Goal: Information Seeking & Learning: Learn about a topic

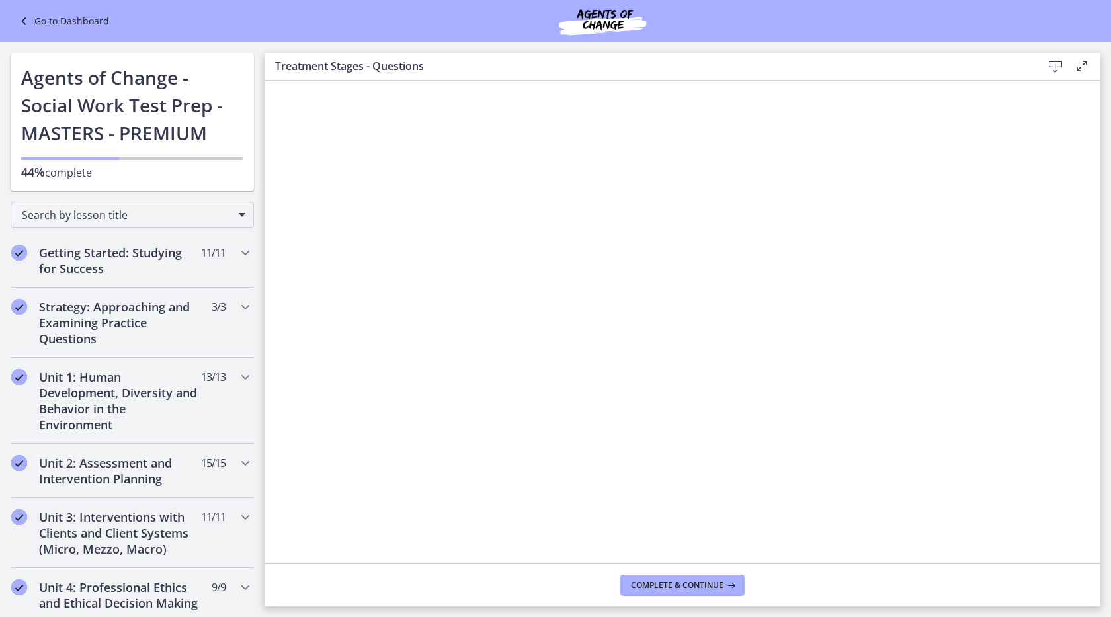
scroll to position [657, 0]
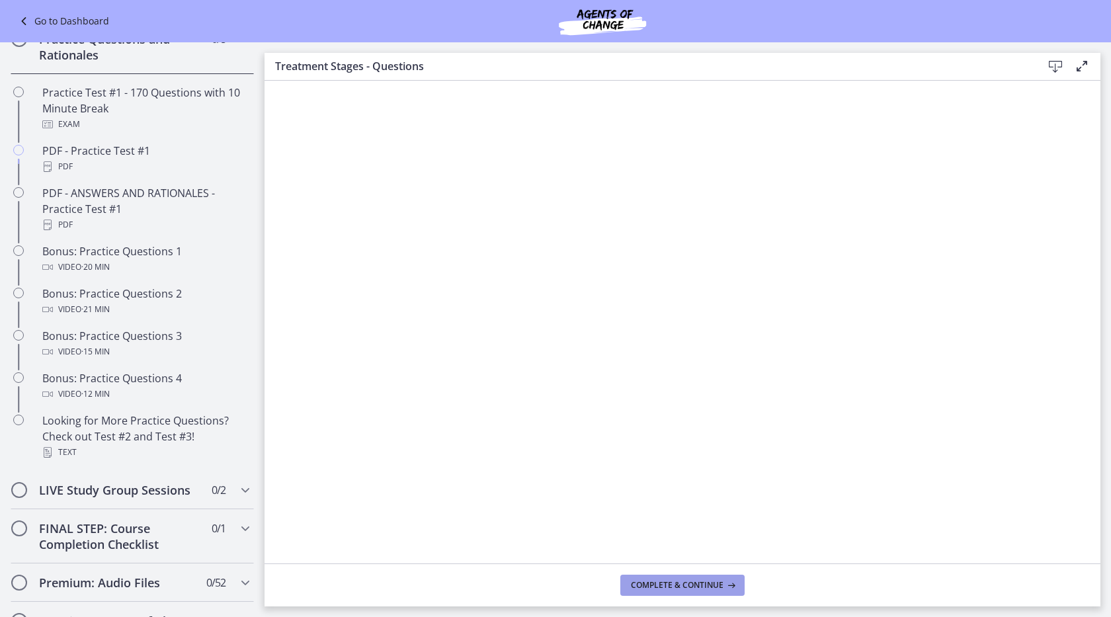
click at [644, 587] on span "Complete & continue" at bounding box center [677, 585] width 93 height 11
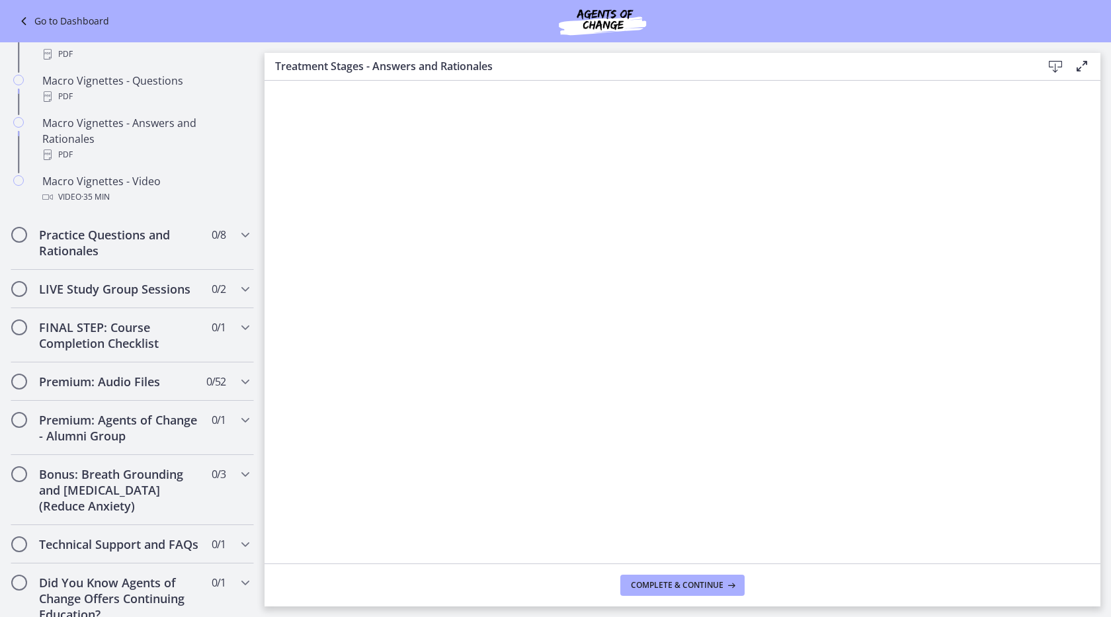
scroll to position [1355, 0]
click at [677, 582] on span "Complete & continue" at bounding box center [677, 585] width 93 height 11
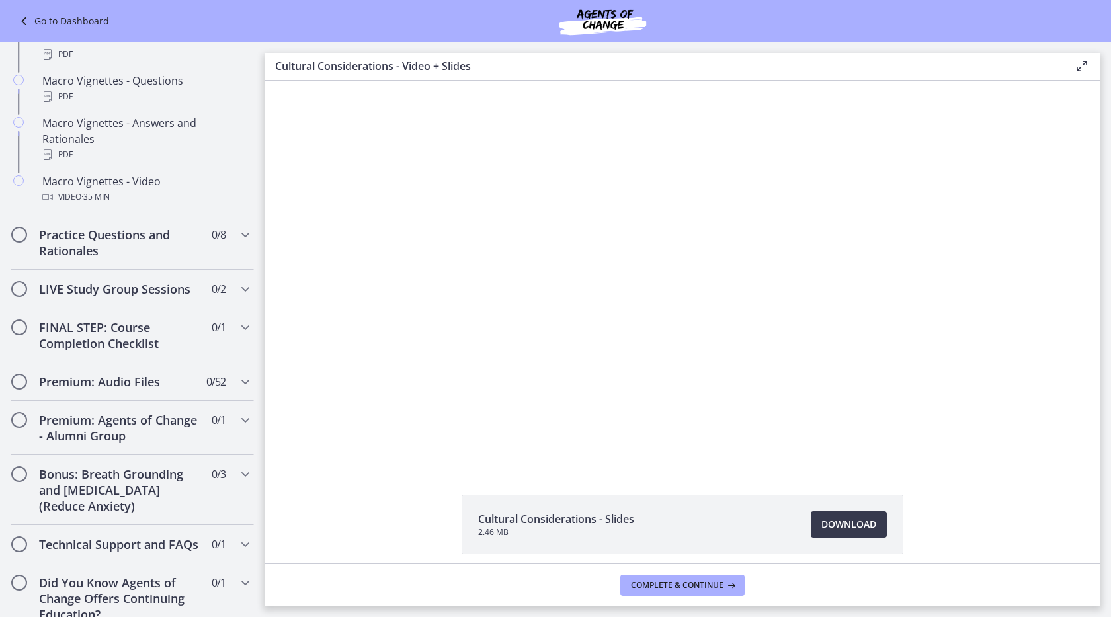
drag, startPoint x: 278, startPoint y: 128, endPoint x: 217, endPoint y: 48, distance: 100.9
click at [265, 81] on html "Click for sound @keyframes VOLUME_SMALL_WAVE_FLASH { 0% { opacity: 0; } 33% { o…" at bounding box center [683, 273] width 836 height 384
drag, startPoint x: 280, startPoint y: 396, endPoint x: 294, endPoint y: 38, distance: 358.7
click at [294, 81] on html "Click for sound @keyframes VOLUME_SMALL_WAVE_FLASH { 0% { opacity: 0; } 33% { o…" at bounding box center [683, 273] width 836 height 384
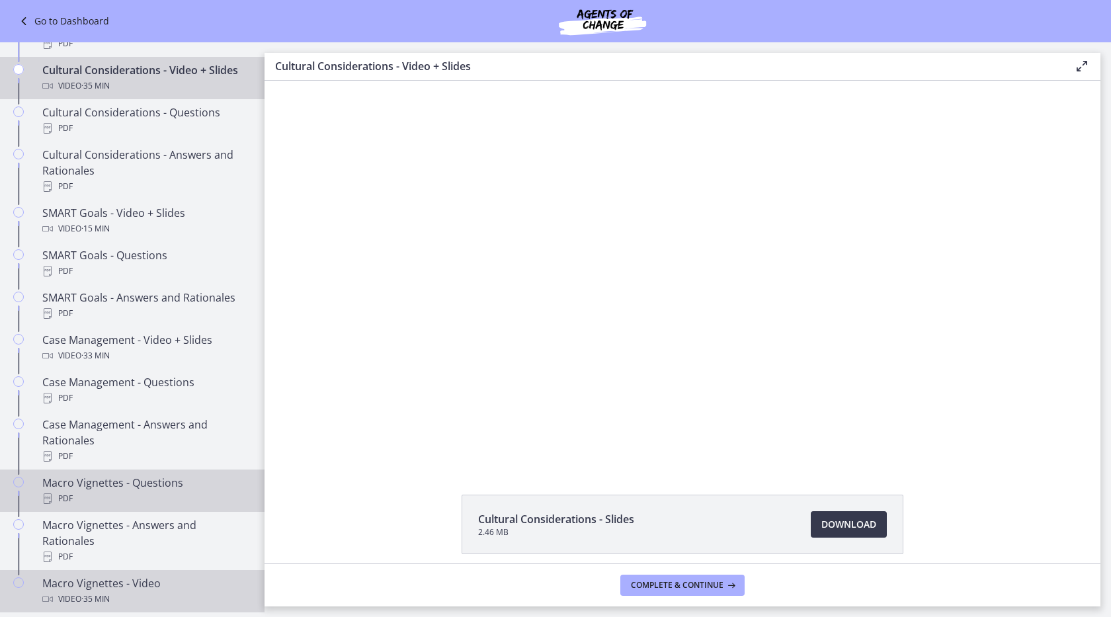
scroll to position [958, 0]
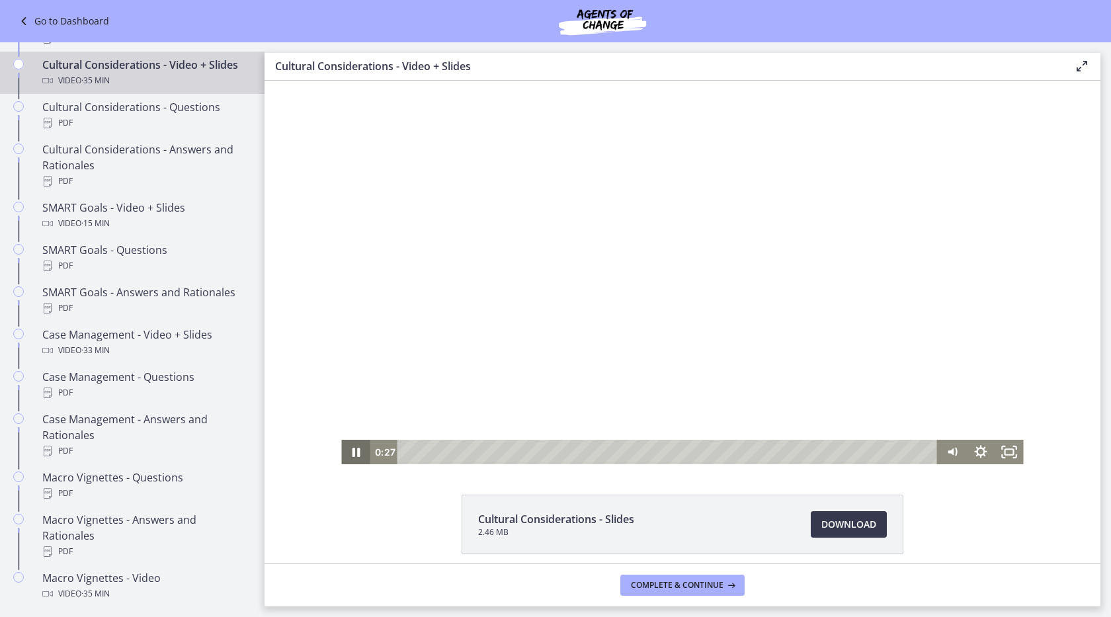
click at [355, 454] on icon "Pause" at bounding box center [355, 452] width 28 height 24
click at [355, 454] on icon "Play Video" at bounding box center [356, 452] width 7 height 10
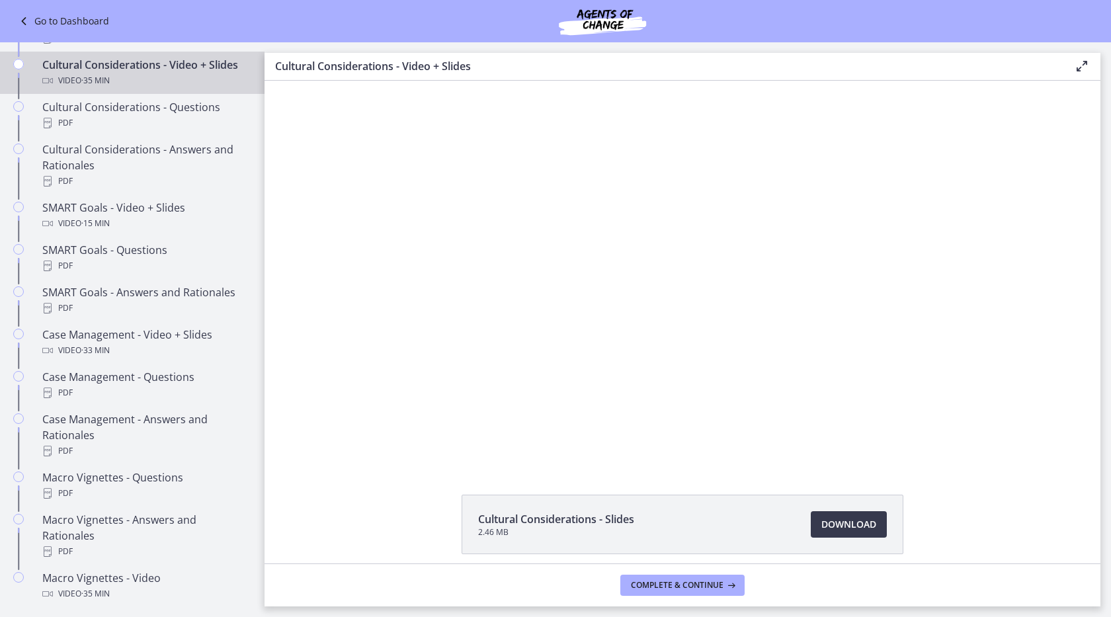
drag, startPoint x: 1022, startPoint y: 548, endPoint x: 946, endPoint y: 546, distance: 76.1
click at [968, 546] on div "Cultural Considerations - Slides 2.46 MB Download Opens in a new window" at bounding box center [683, 556] width 836 height 123
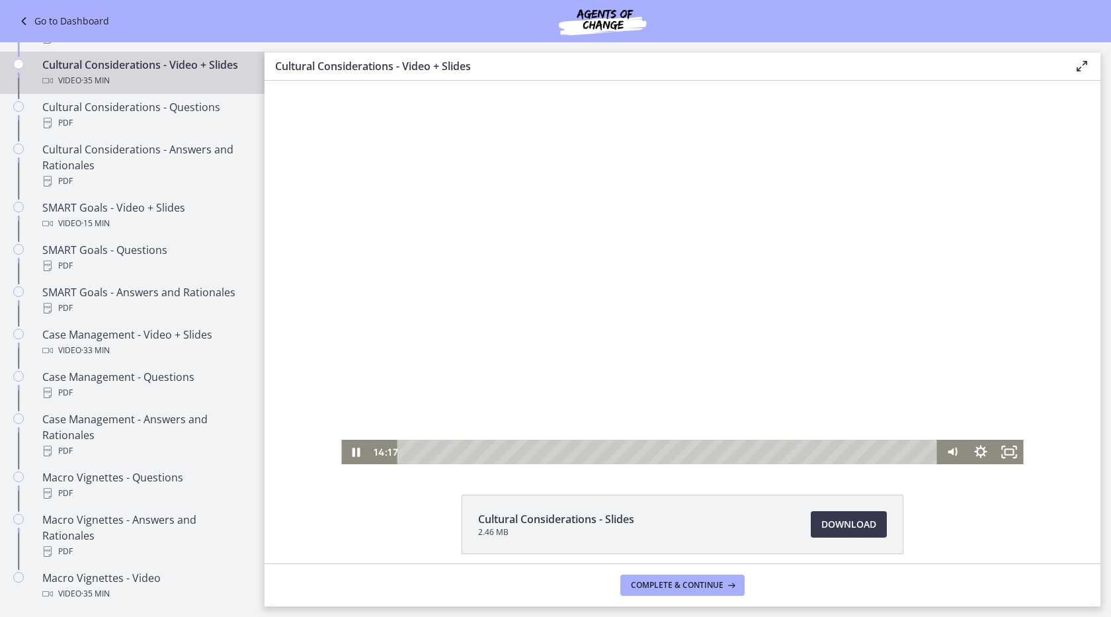
click at [734, 210] on div at bounding box center [682, 273] width 682 height 384
click at [588, 206] on div at bounding box center [682, 273] width 682 height 384
click at [583, 285] on div at bounding box center [682, 273] width 682 height 384
drag, startPoint x: 802, startPoint y: 452, endPoint x: 792, endPoint y: 452, distance: 9.9
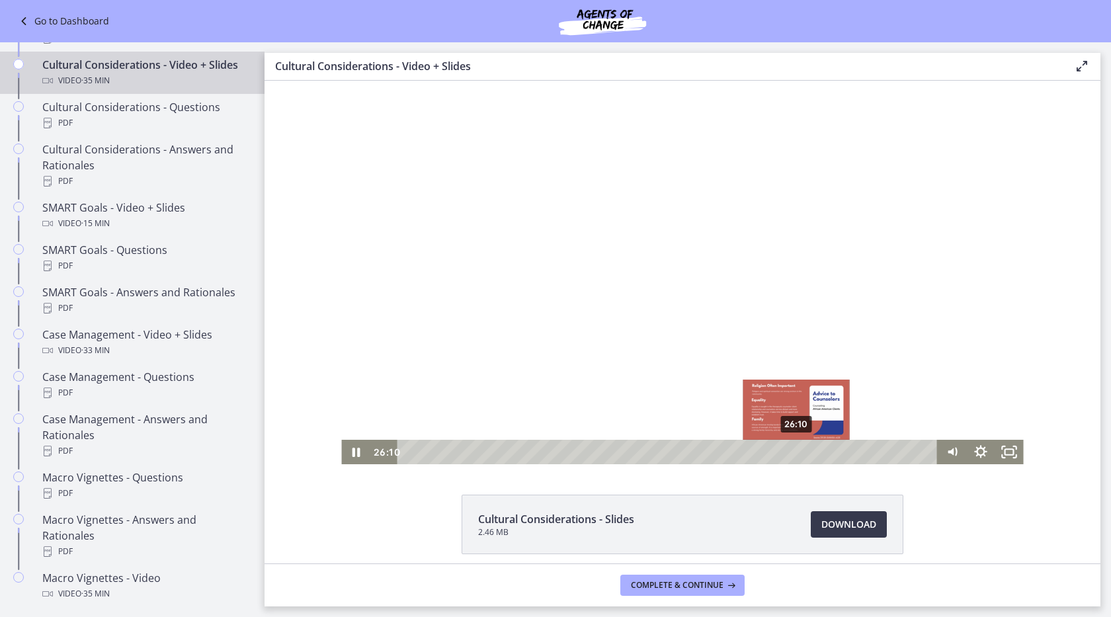
click at [792, 452] on div "Playbar" at bounding box center [796, 452] width 8 height 8
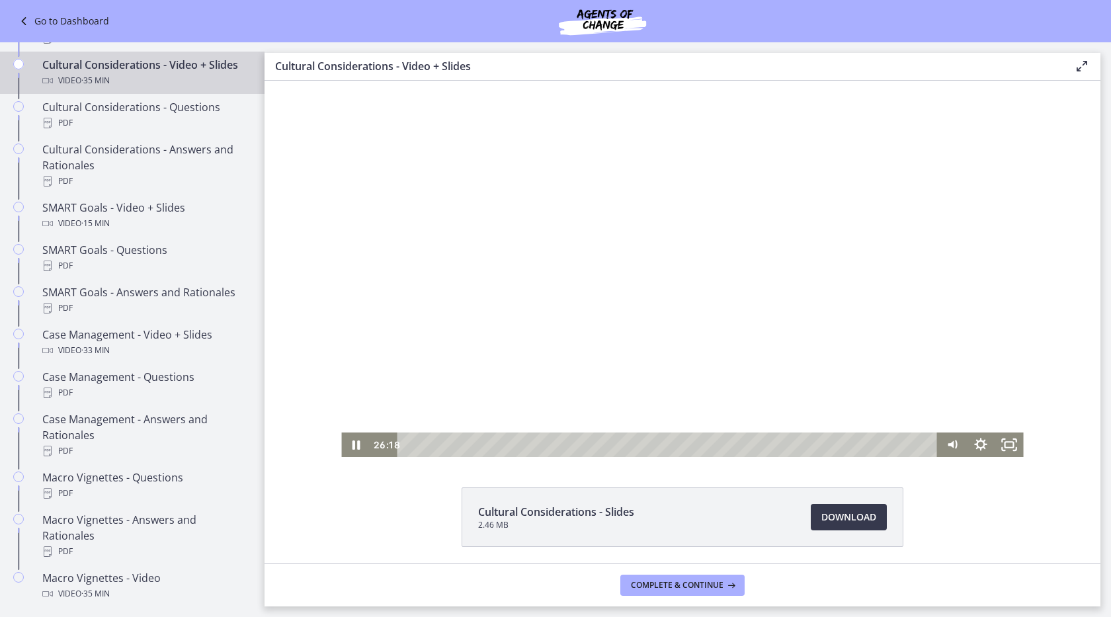
scroll to position [3, 0]
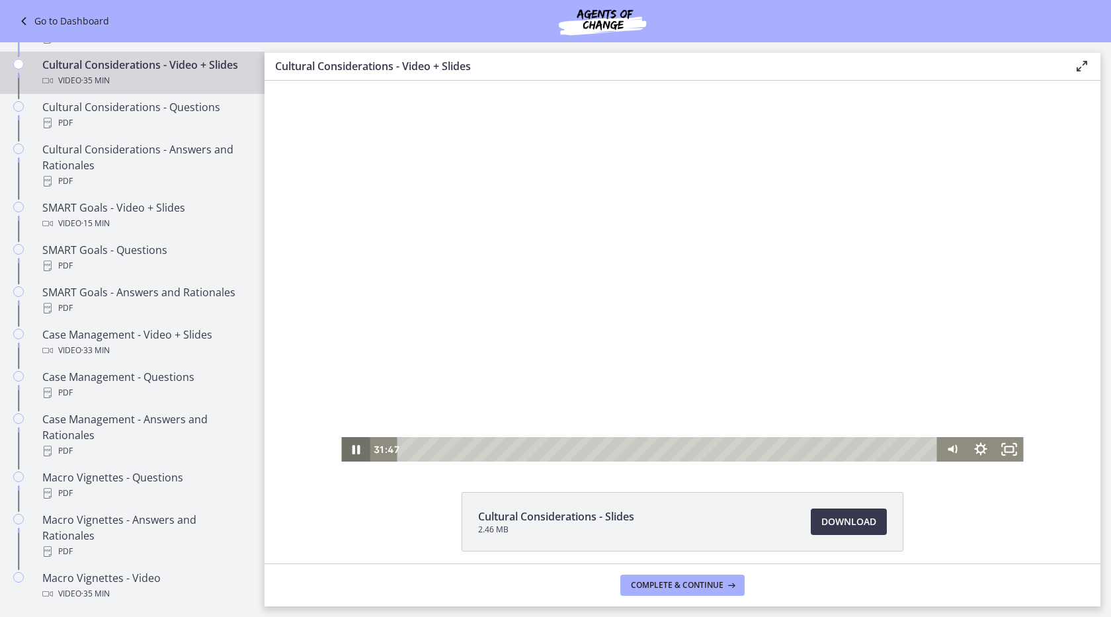
click at [347, 445] on icon "Pause" at bounding box center [355, 449] width 28 height 24
